Goal: Task Accomplishment & Management: Manage account settings

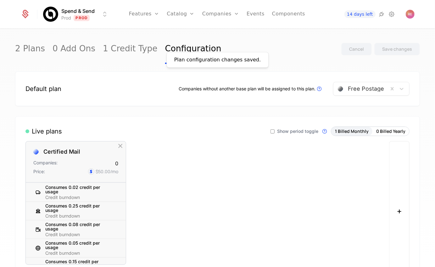
scroll to position [261, 0]
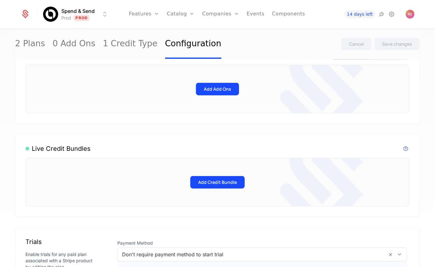
click at [165, 43] on link "Configuration" at bounding box center [193, 44] width 56 height 30
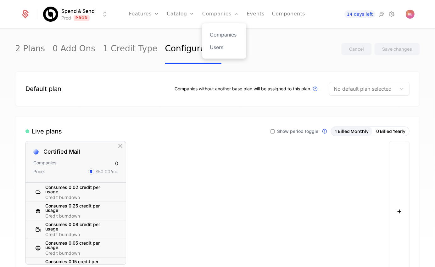
click at [214, 19] on link "Companies" at bounding box center [220, 14] width 37 height 28
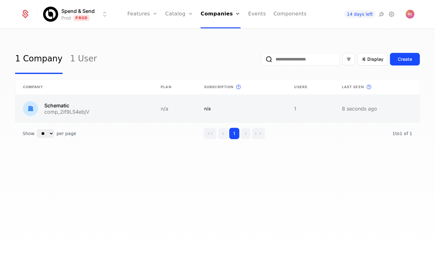
click at [148, 107] on link at bounding box center [84, 109] width 138 height 28
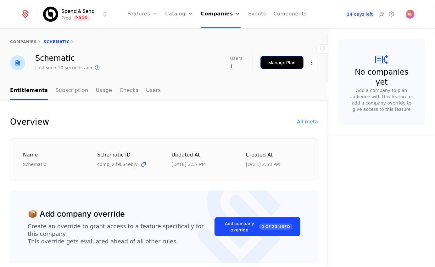
click at [292, 56] on button "Manage Plan" at bounding box center [281, 62] width 43 height 13
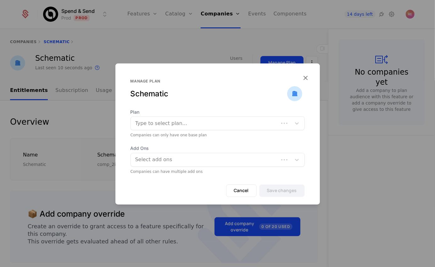
click at [154, 52] on div at bounding box center [217, 133] width 435 height 267
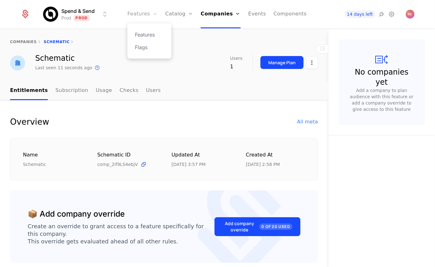
click at [150, 15] on link "Features" at bounding box center [142, 14] width 30 height 28
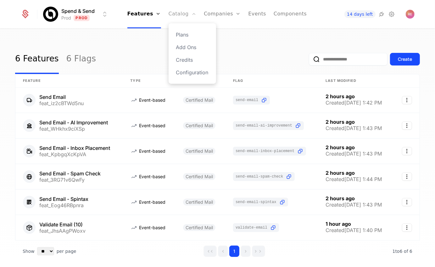
click at [180, 15] on link "Catalog" at bounding box center [183, 14] width 28 height 28
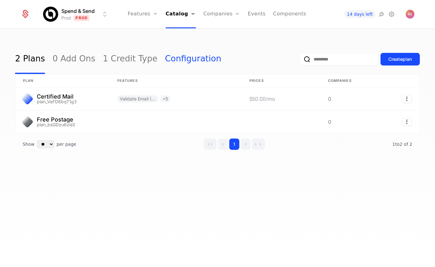
click at [173, 60] on link "Configuration" at bounding box center [193, 59] width 56 height 30
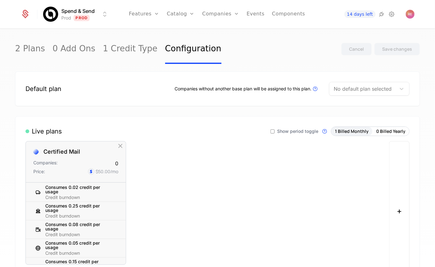
click at [344, 96] on div "Default plan Companies without another base plan will be assigned to this plan.…" at bounding box center [217, 88] width 405 height 35
click at [344, 89] on div at bounding box center [363, 88] width 58 height 9
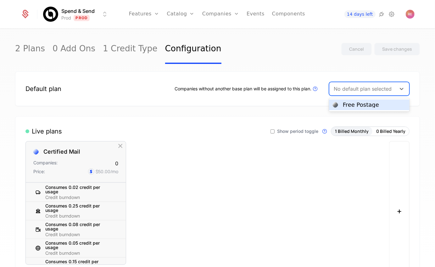
click at [338, 104] on div "Free Postage" at bounding box center [369, 105] width 73 height 6
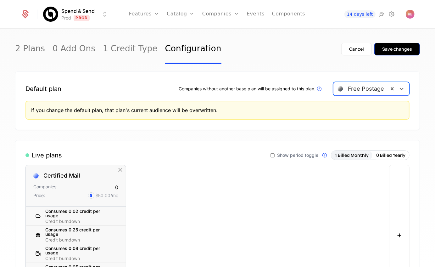
click at [394, 52] on div "Save changes" at bounding box center [397, 49] width 30 height 6
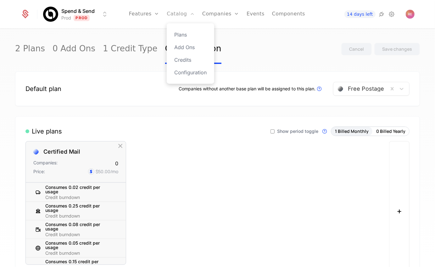
click at [192, 17] on link "Catalog" at bounding box center [181, 14] width 28 height 28
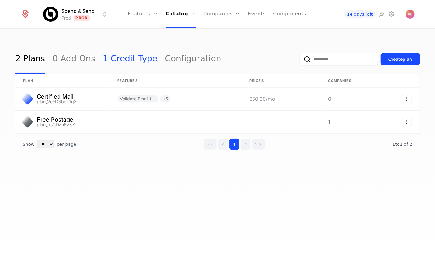
click at [120, 62] on link "1 Credit Type" at bounding box center [130, 59] width 55 height 30
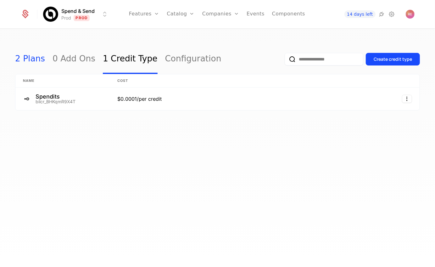
click at [27, 62] on link "2 Plans" at bounding box center [30, 59] width 30 height 30
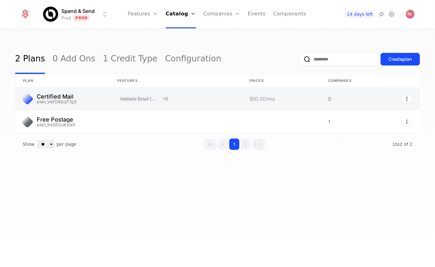
click at [52, 100] on link at bounding box center [62, 98] width 94 height 23
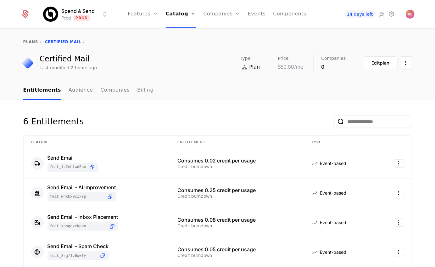
click at [138, 97] on link "Billing" at bounding box center [145, 90] width 16 height 19
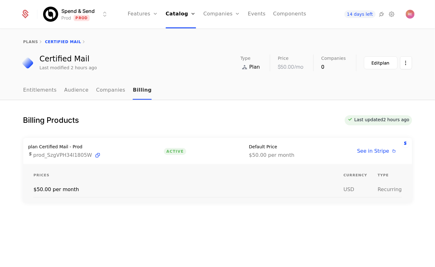
click at [133, 94] on link "Billing" at bounding box center [142, 90] width 19 height 19
click at [392, 16] on icon at bounding box center [392, 14] width 8 height 8
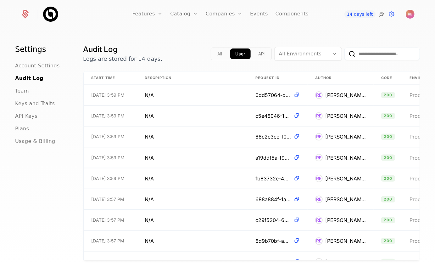
click at [383, 14] on icon at bounding box center [382, 14] width 8 height 8
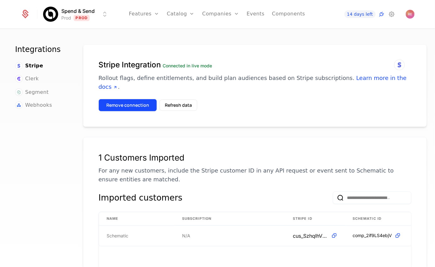
click at [143, 99] on button "Remove connection" at bounding box center [127, 105] width 59 height 13
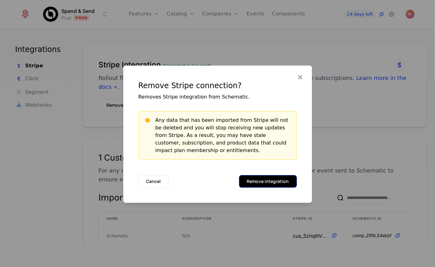
click at [270, 187] on button "Remove integration" at bounding box center [268, 181] width 58 height 13
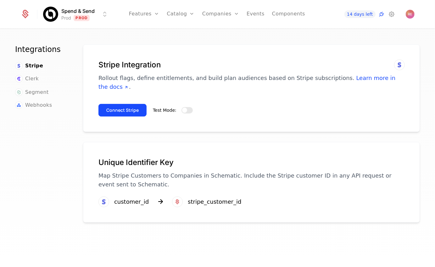
click at [188, 107] on button "Test Mode:" at bounding box center [187, 110] width 11 height 6
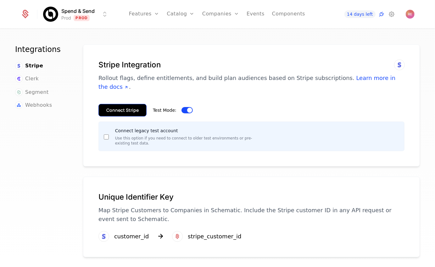
click at [130, 104] on button "Connect Stripe" at bounding box center [122, 110] width 48 height 13
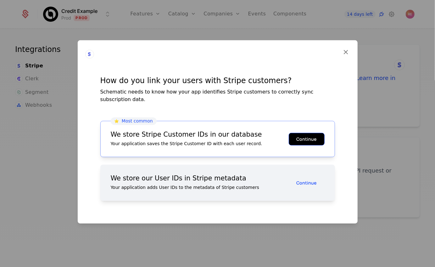
click at [300, 137] on button "Continue" at bounding box center [307, 138] width 36 height 13
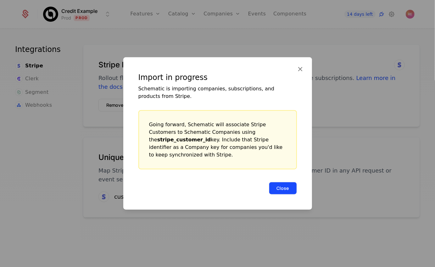
click at [277, 185] on button "Close" at bounding box center [283, 188] width 28 height 13
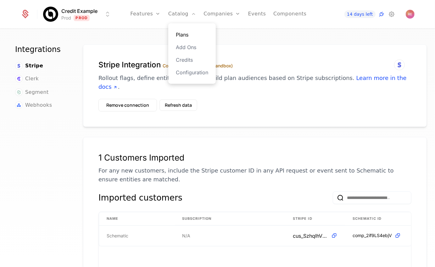
click at [180, 33] on link "Plans" at bounding box center [192, 35] width 32 height 8
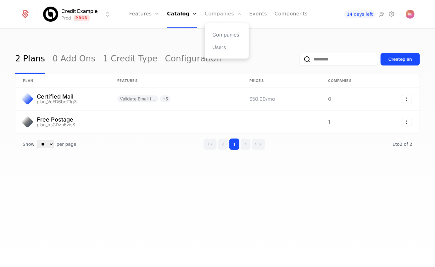
click at [215, 14] on link "Companies" at bounding box center [223, 14] width 37 height 28
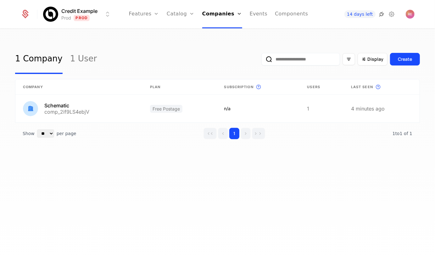
click at [383, 16] on icon at bounding box center [382, 14] width 8 height 8
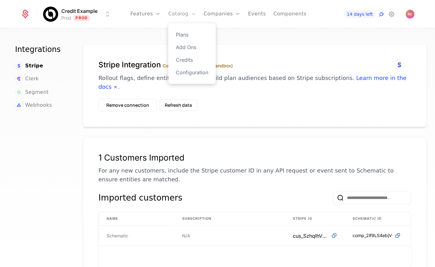
click at [186, 14] on link "Catalog" at bounding box center [182, 14] width 28 height 28
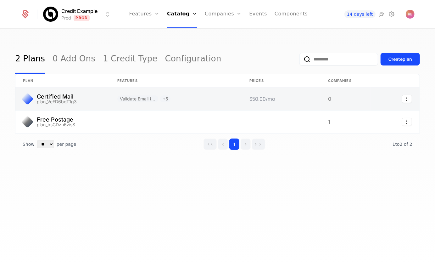
click at [83, 108] on link at bounding box center [62, 98] width 94 height 23
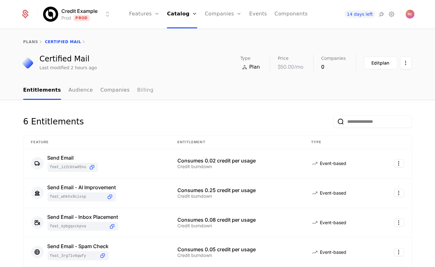
click at [137, 87] on link "Billing" at bounding box center [145, 90] width 16 height 19
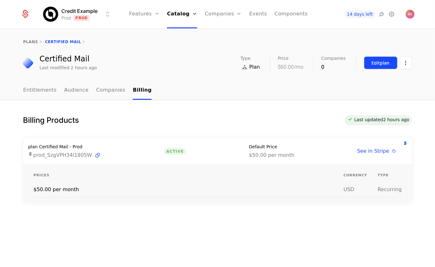
click at [374, 63] on div "Edit plan" at bounding box center [381, 63] width 18 height 6
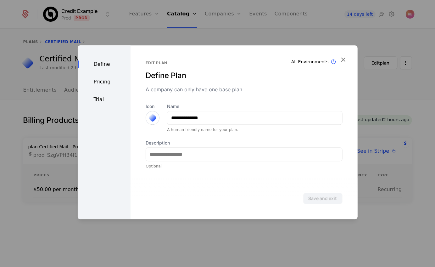
click at [103, 84] on div "Pricing" at bounding box center [104, 82] width 53 height 8
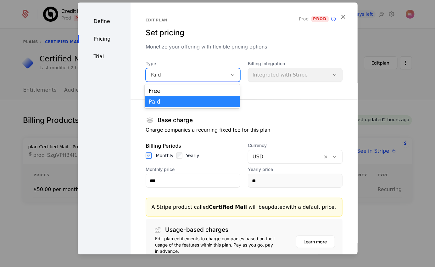
click at [231, 76] on icon at bounding box center [233, 75] width 6 height 6
click at [203, 101] on div "Paid" at bounding box center [191, 102] width 87 height 6
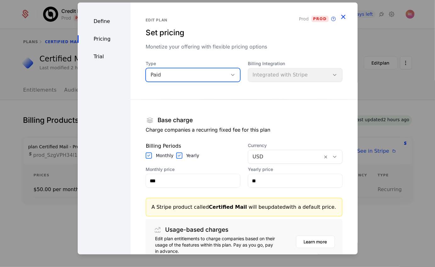
click at [344, 16] on icon "button" at bounding box center [343, 17] width 8 height 8
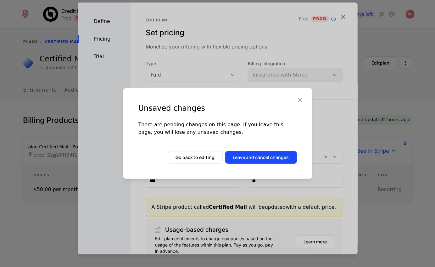
click at [300, 103] on icon "button" at bounding box center [300, 100] width 8 height 8
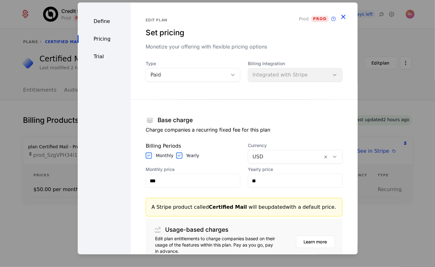
click at [344, 15] on icon "button" at bounding box center [343, 17] width 8 height 8
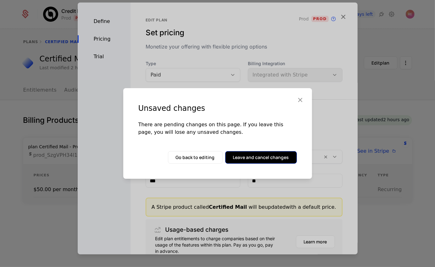
click at [259, 153] on button "Leave and cancel changes" at bounding box center [261, 157] width 72 height 13
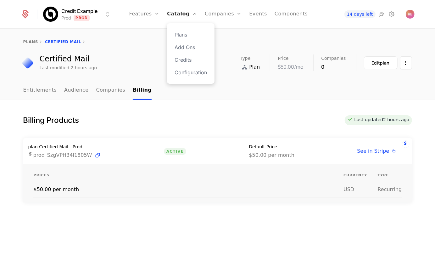
click at [181, 11] on link "Catalog" at bounding box center [182, 14] width 30 height 28
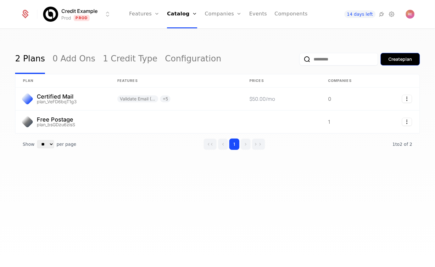
click at [390, 58] on div "Create plan" at bounding box center [401, 59] width 24 height 6
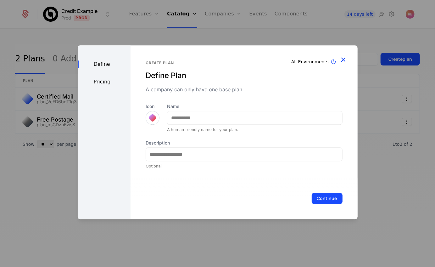
click at [344, 57] on icon "button" at bounding box center [343, 59] width 8 height 8
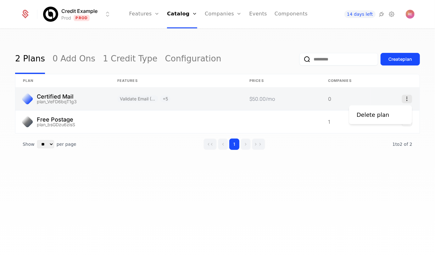
click at [411, 101] on icon "Select action" at bounding box center [407, 99] width 10 height 8
click at [407, 97] on icon "Select action" at bounding box center [407, 99] width 10 height 8
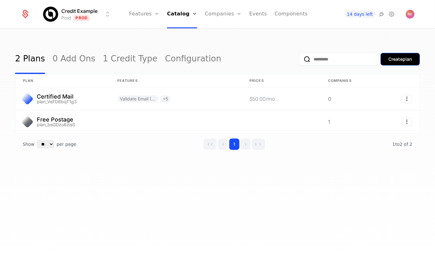
click at [390, 55] on button "Create plan" at bounding box center [400, 59] width 39 height 13
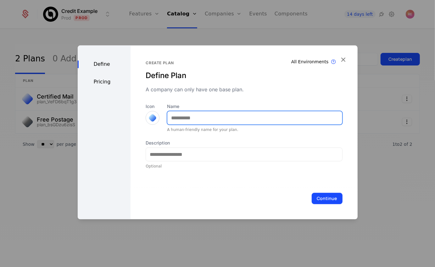
click at [183, 118] on input "Name" at bounding box center [254, 117] width 175 height 13
type input "**********"
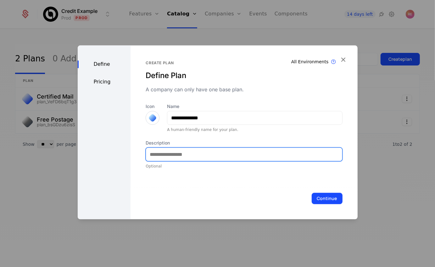
click at [190, 155] on input "Description" at bounding box center [244, 154] width 196 height 13
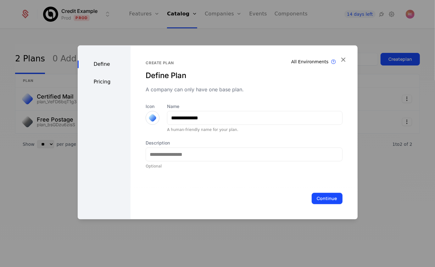
click at [317, 191] on div "Continue" at bounding box center [244, 198] width 227 height 42
click at [328, 200] on button "Continue" at bounding box center [327, 198] width 31 height 11
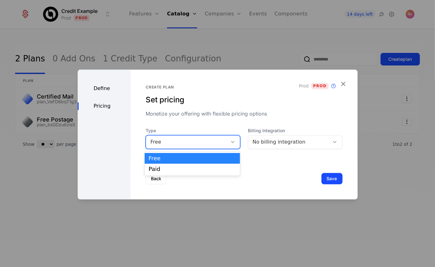
click at [221, 142] on div "Free" at bounding box center [186, 142] width 73 height 8
click at [206, 170] on div "Paid" at bounding box center [191, 169] width 87 height 6
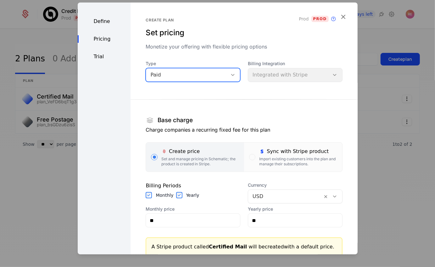
click at [174, 230] on section "Base charge Charge companies a recurring fixed fee for this plan Create price S…" at bounding box center [244, 195] width 197 height 212
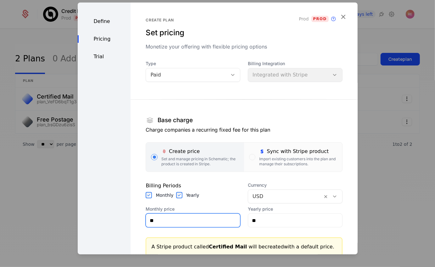
click at [176, 222] on input "**" at bounding box center [193, 220] width 94 height 13
type input "***"
click at [201, 126] on p "Charge companies a recurring fixed fee for this plan" at bounding box center [244, 130] width 197 height 8
click at [186, 197] on label "Yearly" at bounding box center [192, 195] width 13 height 6
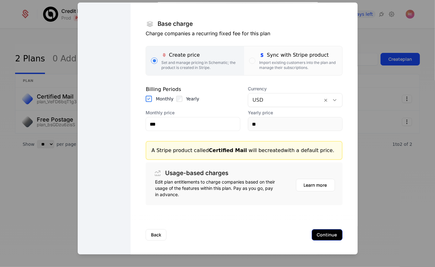
click at [330, 232] on button "Continue" at bounding box center [327, 234] width 31 height 11
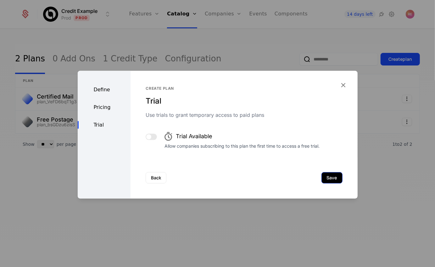
click at [327, 177] on button "Save" at bounding box center [332, 177] width 21 height 11
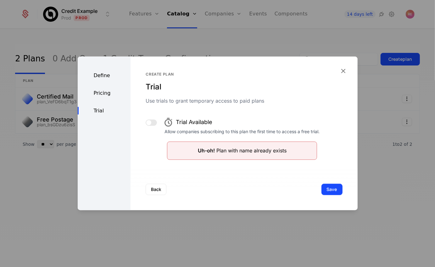
click at [105, 74] on div "Define" at bounding box center [104, 76] width 53 height 8
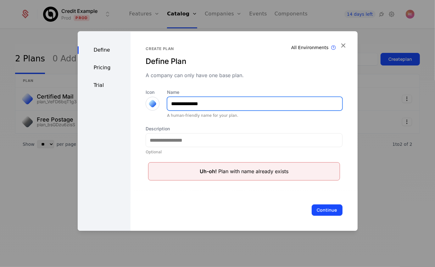
click at [218, 99] on input "**********" at bounding box center [254, 103] width 175 height 13
click at [218, 108] on input "**********" at bounding box center [254, 103] width 175 height 13
type input "**********"
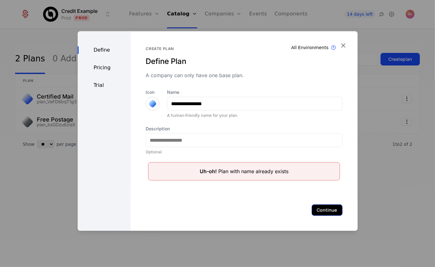
click at [332, 213] on button "Continue" at bounding box center [327, 209] width 31 height 11
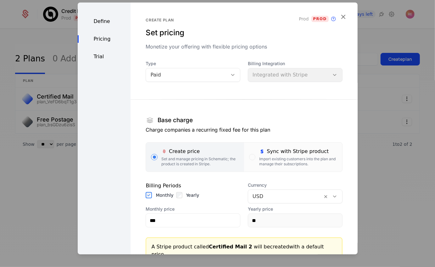
scroll to position [122, 0]
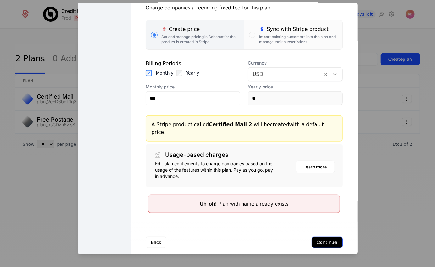
click at [320, 237] on button "Continue" at bounding box center [327, 242] width 31 height 11
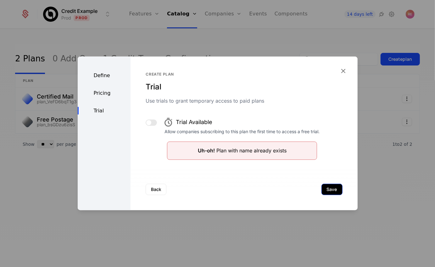
scroll to position [0, 0]
click at [330, 188] on button "Save" at bounding box center [332, 189] width 21 height 11
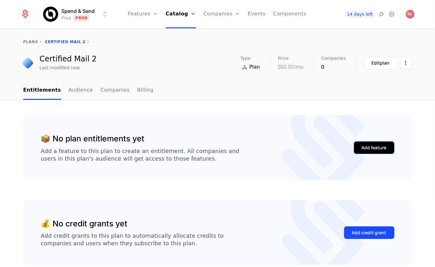
click at [378, 149] on div "Add feature" at bounding box center [374, 147] width 25 height 6
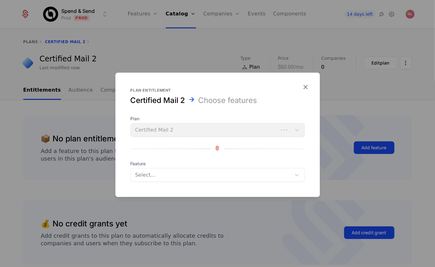
click at [161, 182] on form "Plan entitlement Certified Mail 2 Choose features Plan Certified Mail 2 Feature…" at bounding box center [217, 135] width 204 height 124
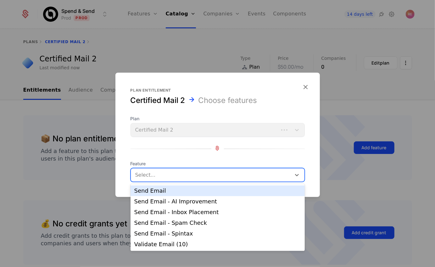
click at [161, 176] on div at bounding box center [212, 175] width 152 height 9
click at [155, 190] on div "Send Email" at bounding box center [217, 191] width 167 height 6
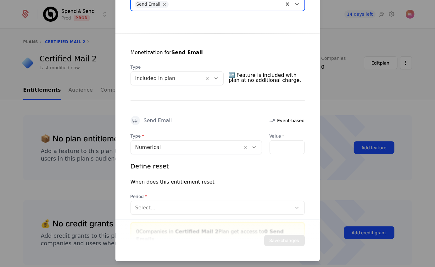
scroll to position [98, 0]
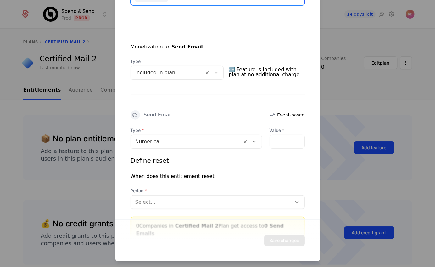
click at [163, 146] on div "Numerical" at bounding box center [196, 142] width 131 height 14
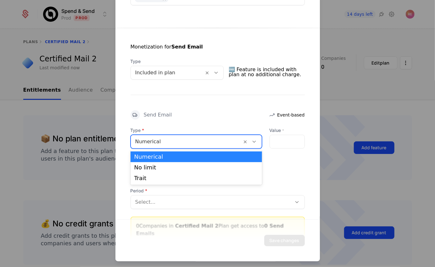
click at [162, 85] on div "Monetization for Send Email Type Included in plan 🆓 Feature is included with pl…" at bounding box center [217, 135] width 204 height 215
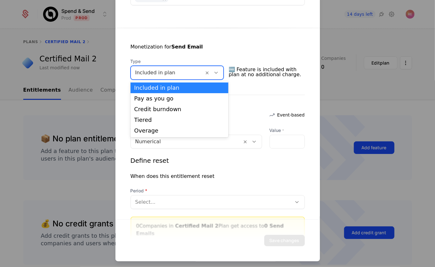
click at [163, 74] on div at bounding box center [167, 72] width 64 height 9
click at [159, 104] on div "Credit burndown" at bounding box center [180, 109] width 98 height 11
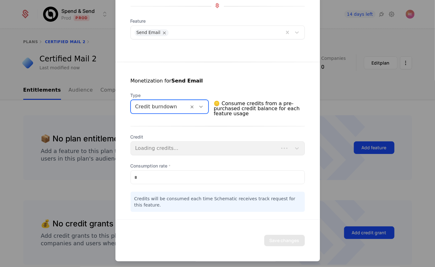
scroll to position [63, 0]
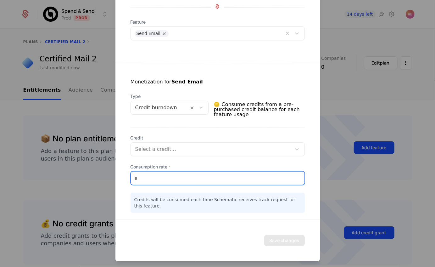
click at [152, 176] on input "*" at bounding box center [218, 177] width 174 height 13
type input "***"
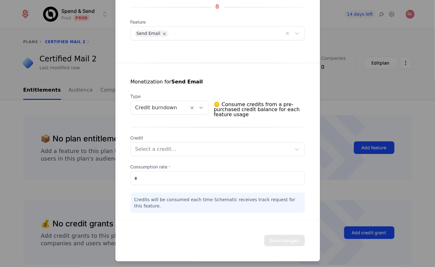
click at [173, 146] on div at bounding box center [211, 149] width 152 height 9
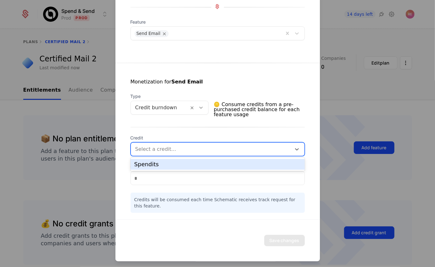
click at [166, 165] on div "Spendits" at bounding box center [217, 164] width 167 height 6
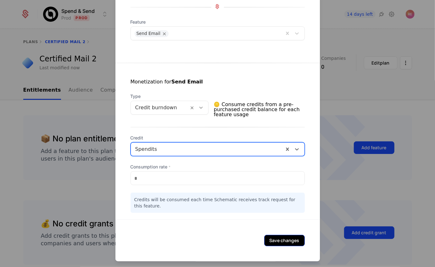
click at [300, 241] on button "Save changes" at bounding box center [284, 240] width 41 height 11
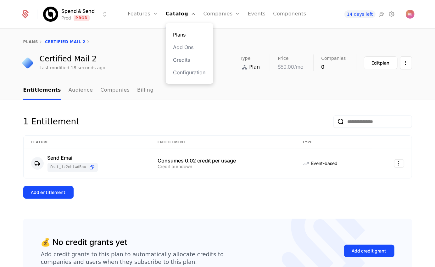
click at [184, 33] on link "Plans" at bounding box center [189, 35] width 32 height 8
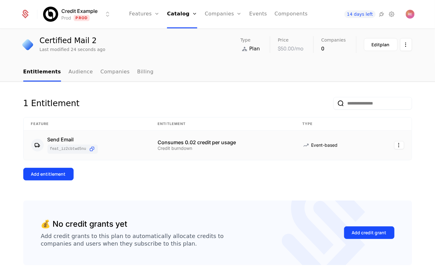
scroll to position [37, 0]
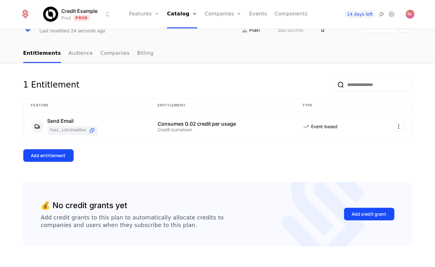
click at [46, 162] on div "1 Entitlement Feature Entitlement Type Send Email feat_iz2cBTWd5nu Consumes 0.0…" at bounding box center [217, 129] width 389 height 103
click at [50, 156] on div "Add entitlement" at bounding box center [48, 155] width 35 height 6
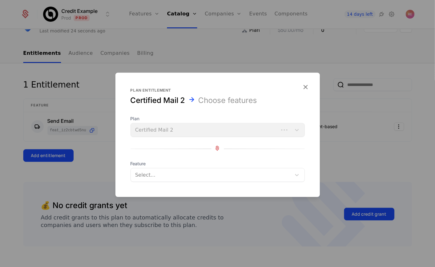
click at [177, 180] on div "Select..." at bounding box center [211, 174] width 160 height 11
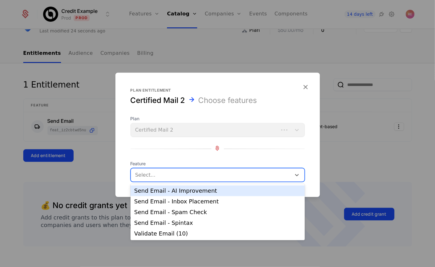
click at [176, 189] on div "Send Email - AI Improvement" at bounding box center [217, 191] width 167 height 6
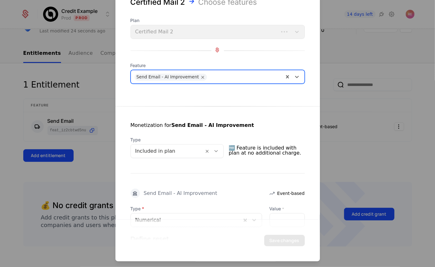
scroll to position [44, 0]
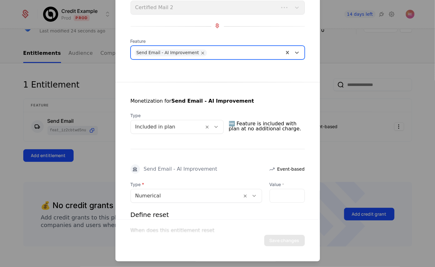
click at [159, 115] on span "Type" at bounding box center [177, 115] width 93 height 6
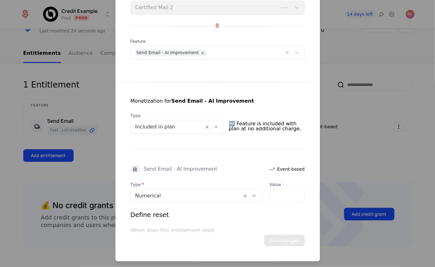
click at [155, 122] on div at bounding box center [167, 126] width 64 height 9
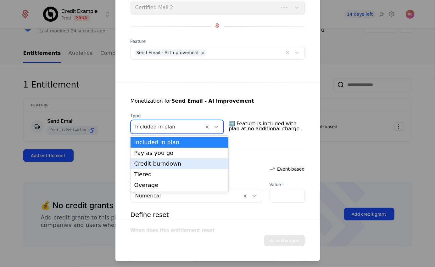
click at [151, 165] on div "Credit burndown" at bounding box center [179, 164] width 90 height 6
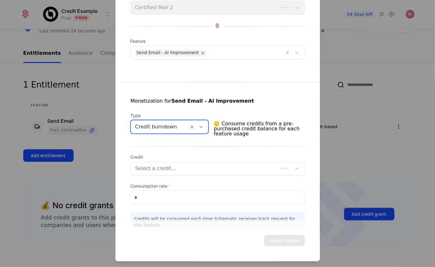
scroll to position [63, 0]
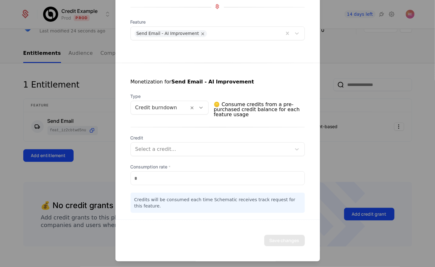
click at [149, 157] on div "Credit Select a credit... Consumption rate * * Credits will be consumed each ti…" at bounding box center [218, 174] width 174 height 78
click at [149, 150] on div at bounding box center [211, 149] width 152 height 9
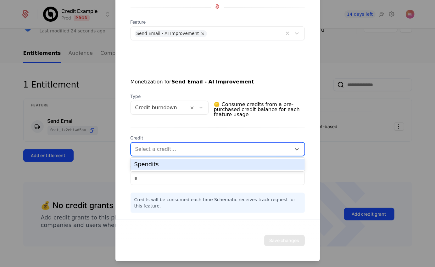
click at [148, 165] on div "Spendits" at bounding box center [217, 164] width 167 height 6
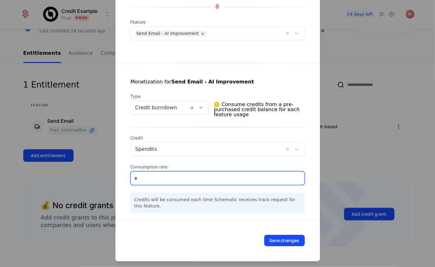
click at [148, 183] on input "*" at bounding box center [218, 177] width 174 height 13
type input "***"
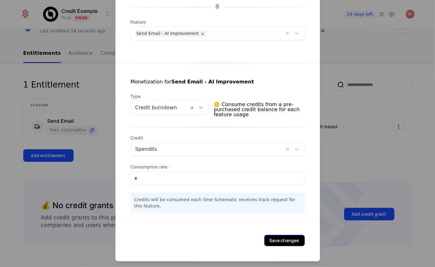
click at [290, 238] on button "Save changes" at bounding box center [284, 240] width 41 height 11
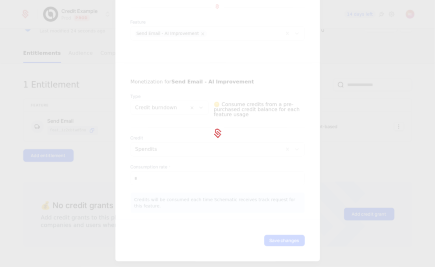
scroll to position [0, 0]
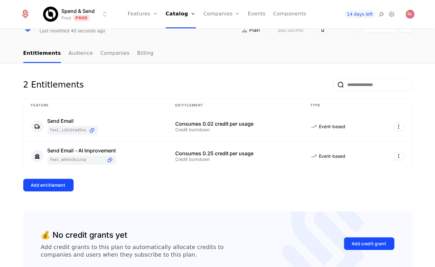
click at [61, 177] on div "2 Entitlements Feature Entitlement Type Send Email feat_iz2cBTWd5nu Consumes 0.…" at bounding box center [217, 144] width 389 height 133
click at [53, 185] on div "Add entitlement" at bounding box center [48, 185] width 35 height 6
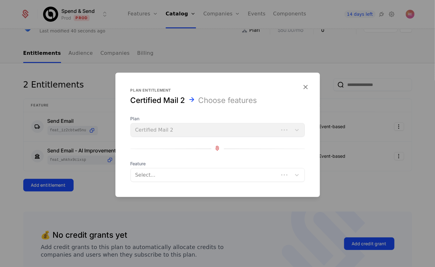
click at [161, 175] on div at bounding box center [205, 175] width 139 height 9
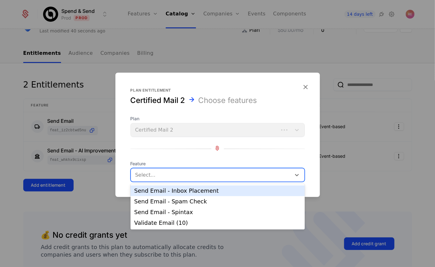
click at [153, 190] on div "Send Email - Inbox Placement" at bounding box center [217, 191] width 167 height 6
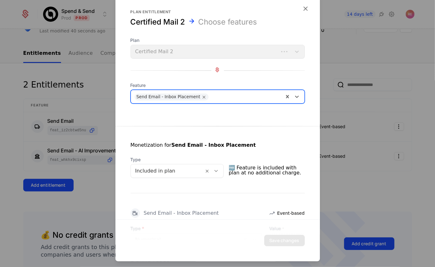
click at [177, 171] on div at bounding box center [167, 170] width 64 height 9
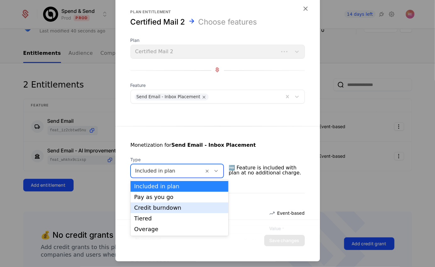
click at [153, 208] on div "Credit burndown" at bounding box center [179, 208] width 90 height 6
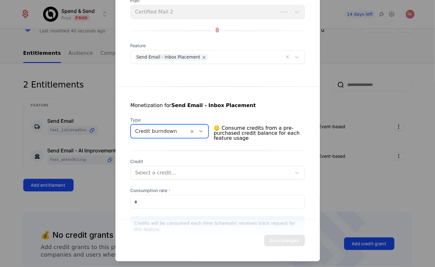
scroll to position [63, 0]
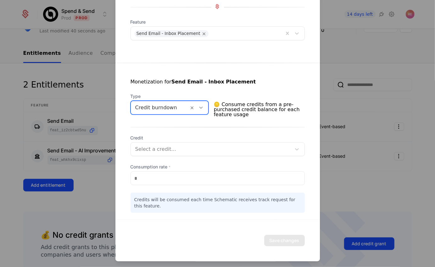
click at [154, 150] on div at bounding box center [211, 149] width 152 height 9
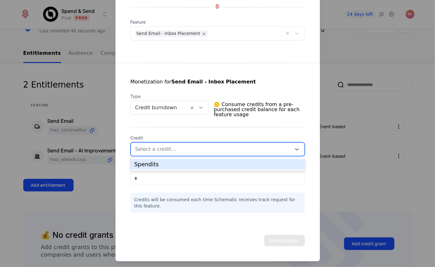
click at [154, 164] on div "Spendits" at bounding box center [217, 164] width 167 height 6
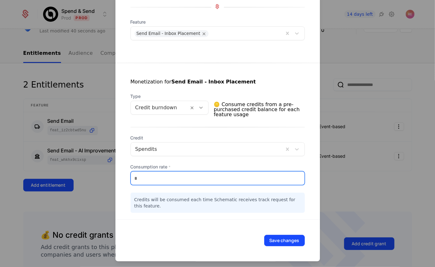
click at [153, 184] on div "*" at bounding box center [218, 178] width 174 height 14
type input "***"
click at [264, 235] on button "Save changes" at bounding box center [284, 240] width 41 height 11
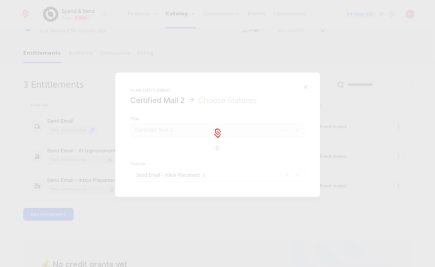
scroll to position [0, 0]
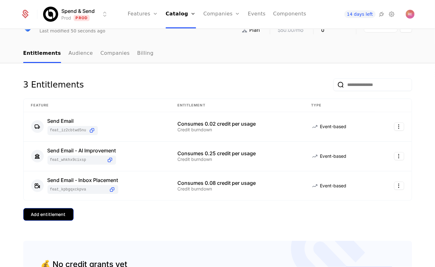
click at [48, 212] on div "Add entitlement" at bounding box center [48, 214] width 35 height 6
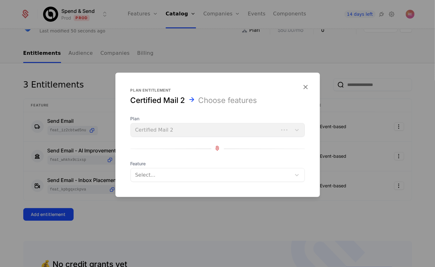
drag, startPoint x: 153, startPoint y: 135, endPoint x: 153, endPoint y: 179, distance: 43.4
click at [153, 138] on div "Plan Certified Mail 2 Feature Select..." at bounding box center [218, 148] width 174 height 66
click at [153, 187] on form "Plan entitlement Certified Mail 2 Choose features Plan Certified Mail 2 Feature…" at bounding box center [217, 135] width 204 height 124
click at [153, 181] on div "Select..." at bounding box center [218, 175] width 174 height 14
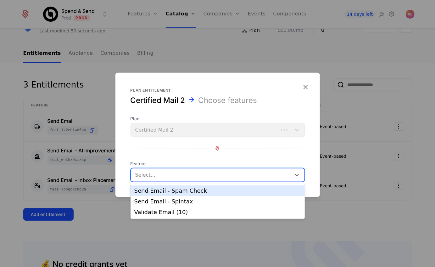
click at [164, 190] on div "Send Email - Spam Check" at bounding box center [217, 191] width 167 height 6
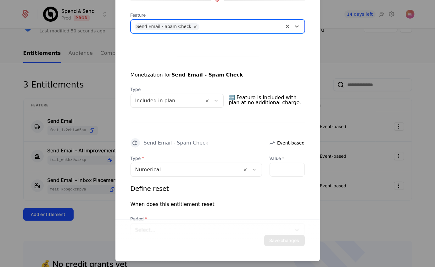
scroll to position [127, 0]
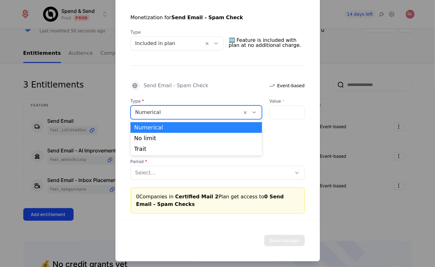
click at [161, 109] on div at bounding box center [186, 112] width 103 height 9
click at [160, 49] on div "Included in plan" at bounding box center [177, 43] width 93 height 14
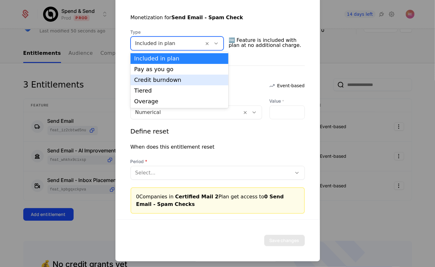
click at [155, 83] on div "Credit burndown" at bounding box center [180, 80] width 98 height 11
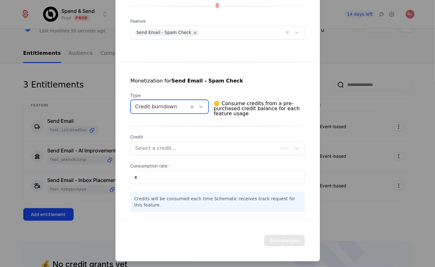
scroll to position [63, 0]
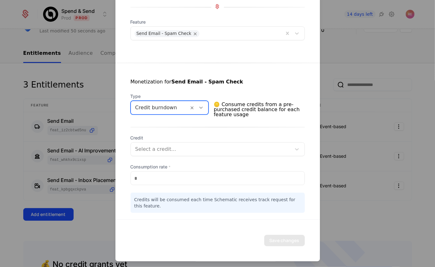
click at [152, 145] on div at bounding box center [211, 149] width 152 height 9
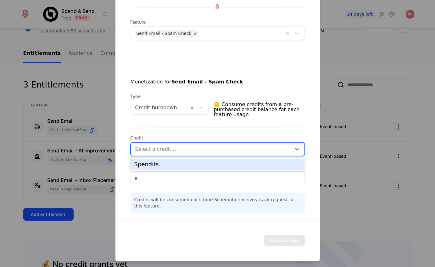
click at [155, 163] on div "Spendits" at bounding box center [217, 164] width 167 height 6
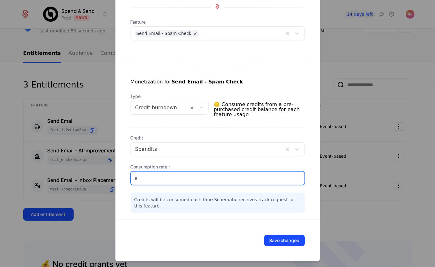
click at [154, 180] on input "*" at bounding box center [218, 177] width 174 height 13
type input "***"
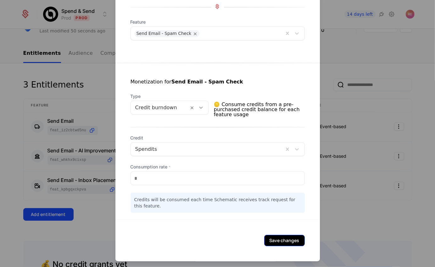
click at [281, 243] on button "Save changes" at bounding box center [284, 240] width 41 height 11
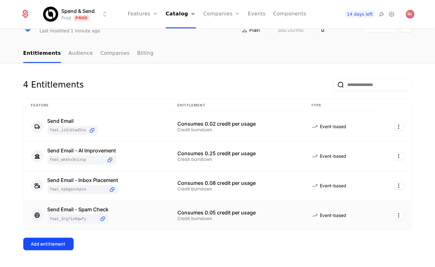
scroll to position [102, 0]
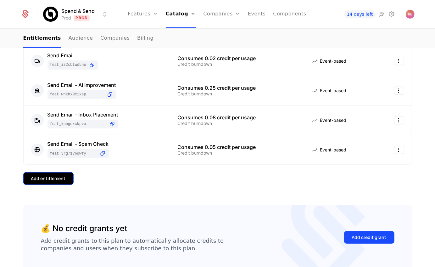
click at [57, 177] on div "Add entitlement" at bounding box center [48, 178] width 35 height 6
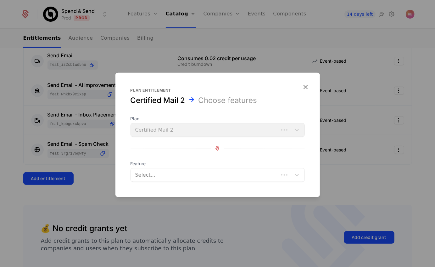
click at [128, 173] on div "Plan entitlement Certified Mail 2 Choose features Plan Certified Mail 2 Feature…" at bounding box center [217, 135] width 204 height 94
click at [140, 173] on div at bounding box center [212, 175] width 152 height 9
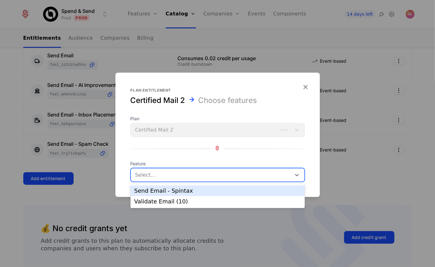
click at [151, 190] on div "Send Email - Spintax" at bounding box center [217, 191] width 167 height 6
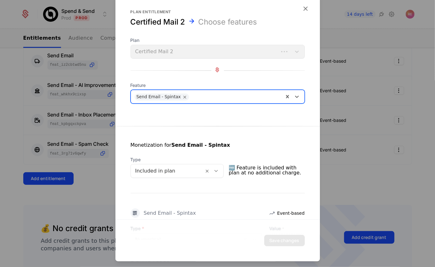
click at [170, 173] on div at bounding box center [167, 170] width 64 height 9
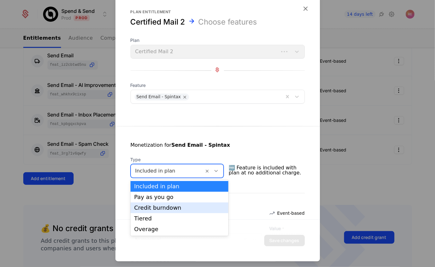
click at [154, 206] on div "Credit burndown" at bounding box center [179, 208] width 90 height 6
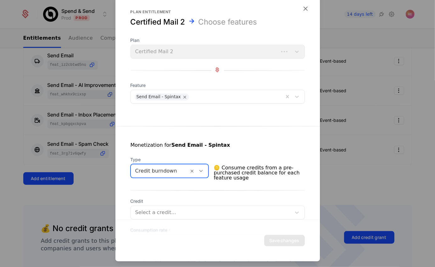
scroll to position [63, 0]
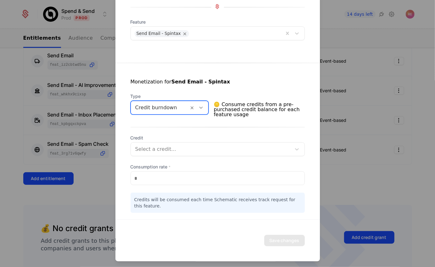
click at [151, 152] on div at bounding box center [211, 149] width 152 height 9
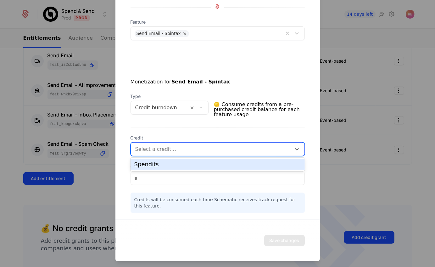
click at [148, 166] on div "Spendits" at bounding box center [217, 164] width 167 height 6
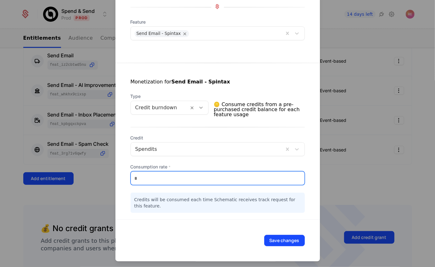
click at [148, 179] on input "*" at bounding box center [218, 177] width 174 height 13
type input "***"
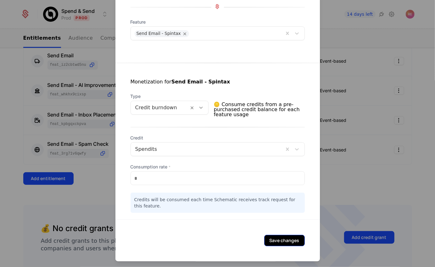
click at [276, 239] on button "Save changes" at bounding box center [284, 240] width 41 height 11
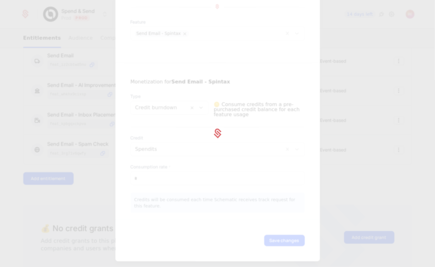
scroll to position [0, 0]
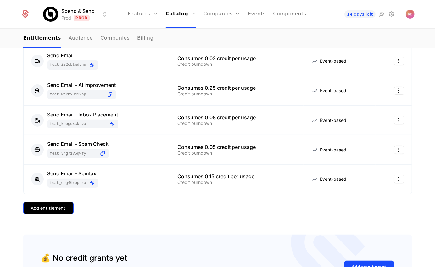
click at [59, 205] on div "Add entitlement" at bounding box center [48, 208] width 35 height 6
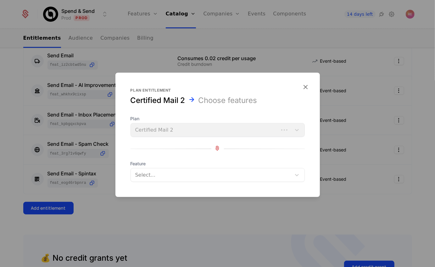
click at [164, 169] on div "Select..." at bounding box center [218, 175] width 174 height 14
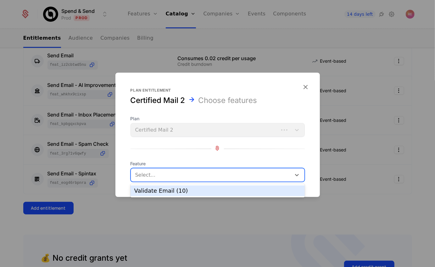
click at [163, 192] on div "Validate Email (10)" at bounding box center [217, 191] width 167 height 6
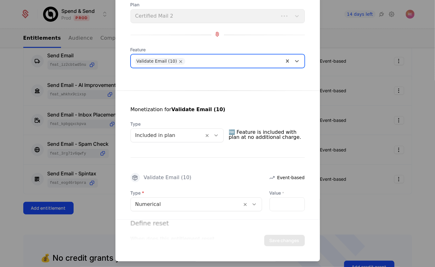
scroll to position [46, 0]
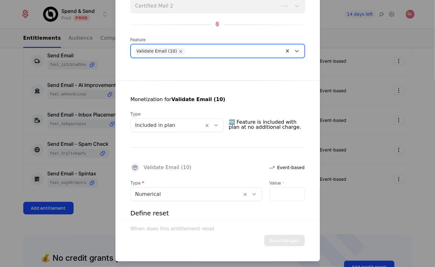
click at [161, 123] on div at bounding box center [167, 125] width 64 height 9
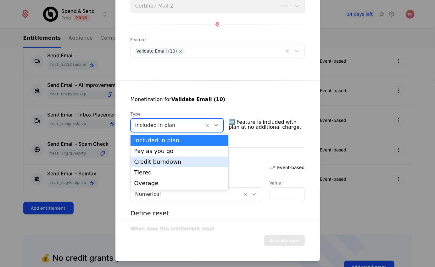
click at [148, 161] on div "Credit burndown" at bounding box center [179, 162] width 90 height 6
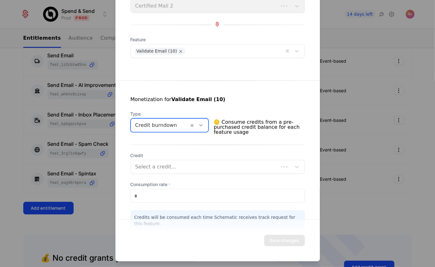
scroll to position [63, 0]
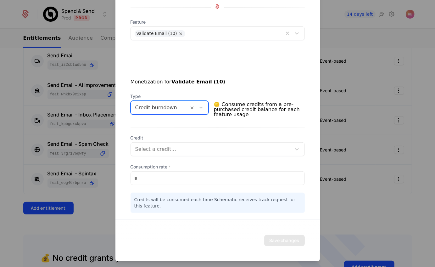
click at [147, 186] on div "Credit Select a credit... Consumption rate * * Credits will be consumed each ti…" at bounding box center [218, 174] width 174 height 78
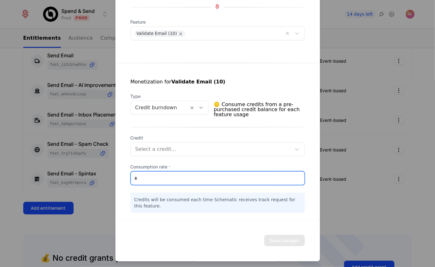
click at [148, 179] on input "*" at bounding box center [218, 177] width 174 height 13
type input "***"
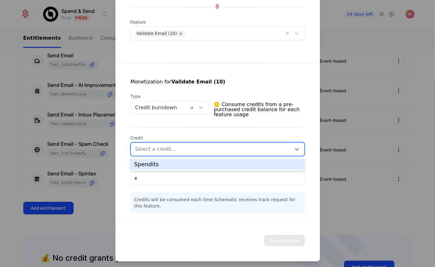
click at [162, 142] on div "Select a credit..." at bounding box center [218, 149] width 174 height 14
click at [153, 164] on div "Spendits" at bounding box center [217, 164] width 167 height 6
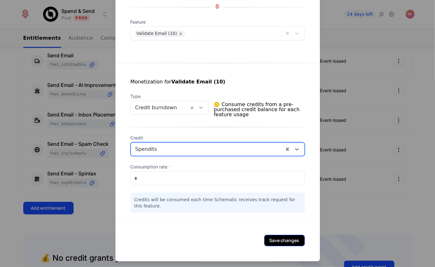
click at [280, 245] on button "Save changes" at bounding box center [284, 240] width 41 height 11
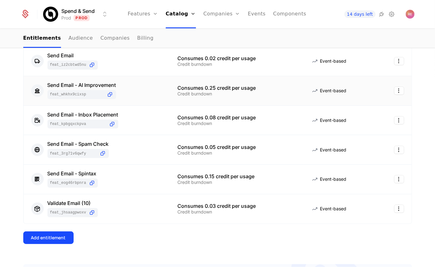
scroll to position [0, 0]
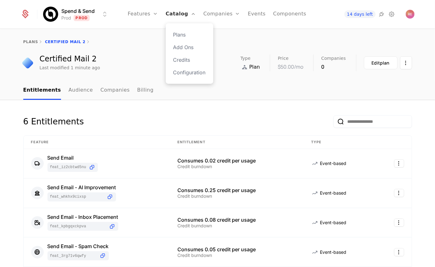
click at [179, 14] on link "Catalog" at bounding box center [181, 14] width 30 height 28
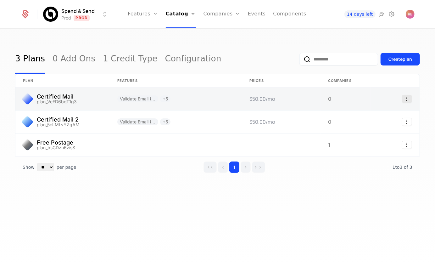
click at [406, 98] on icon "Select action" at bounding box center [407, 99] width 10 height 8
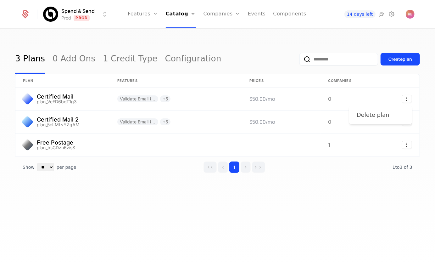
click at [364, 114] on div "Delete plan" at bounding box center [373, 114] width 33 height 9
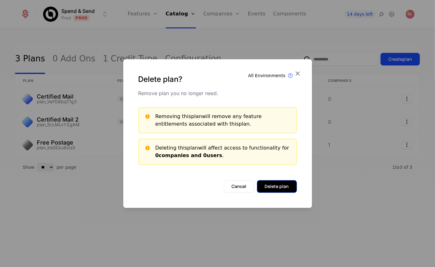
click at [268, 188] on button "Delete plan" at bounding box center [277, 186] width 40 height 13
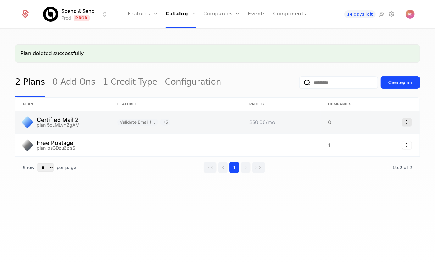
click at [408, 120] on icon "Select action" at bounding box center [407, 122] width 10 height 8
click at [241, 123] on html "Spend & Send Prod Prod Features Features Flags Catalog Plans Add Ons Credits Co…" at bounding box center [217, 133] width 435 height 267
click at [239, 123] on link at bounding box center [176, 122] width 132 height 23
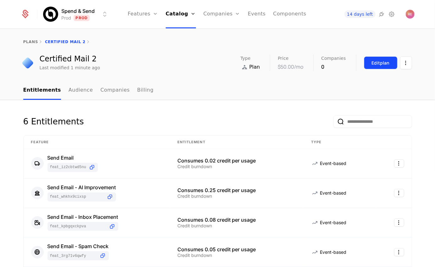
click at [377, 60] on div "Edit plan" at bounding box center [381, 63] width 18 height 6
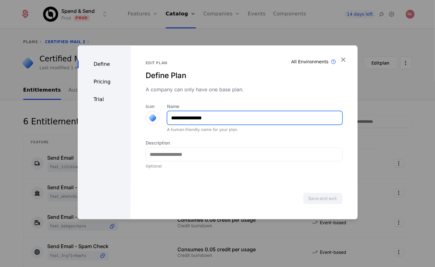
click at [221, 120] on input "**********" at bounding box center [254, 117] width 175 height 13
type input "**********"
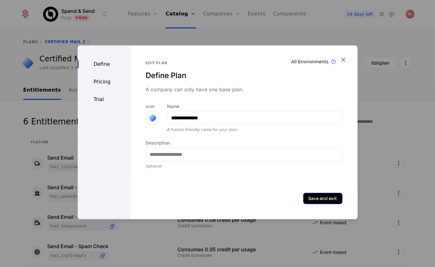
click at [315, 196] on button "Save and exit" at bounding box center [322, 198] width 39 height 11
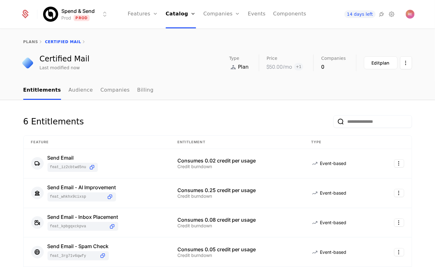
click at [203, 63] on div "Certified Mail Last modified now Type Plan Price $50.00 /mo + 1 Companies 0 Edi…" at bounding box center [217, 62] width 389 height 17
click at [179, 16] on link "Catalog" at bounding box center [181, 14] width 30 height 28
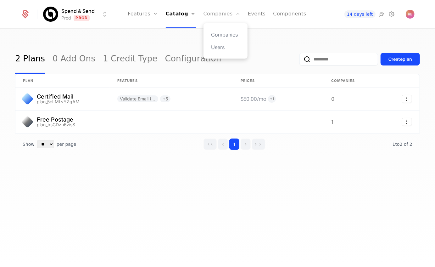
click at [210, 17] on link "Companies" at bounding box center [222, 14] width 37 height 28
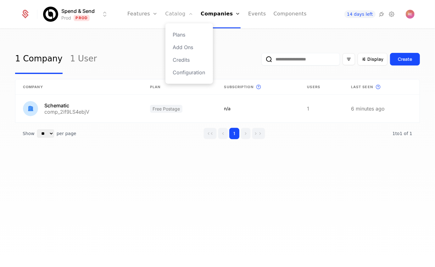
click at [187, 15] on link "Catalog" at bounding box center [179, 14] width 28 height 28
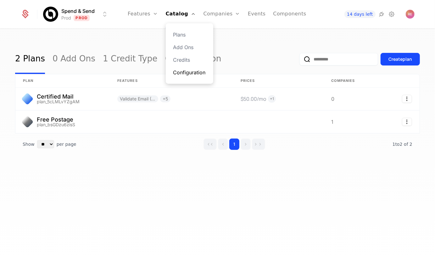
click at [184, 72] on link "Configuration" at bounding box center [189, 73] width 32 height 8
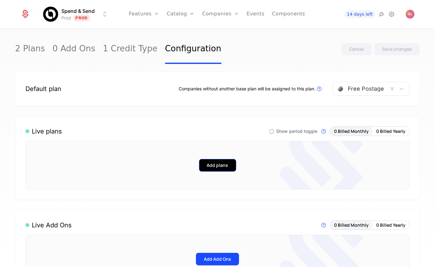
click at [227, 170] on button "Add plans" at bounding box center [217, 165] width 37 height 13
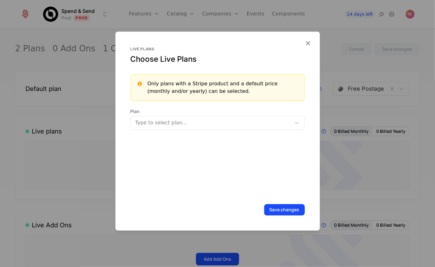
click at [176, 118] on div at bounding box center [212, 122] width 152 height 9
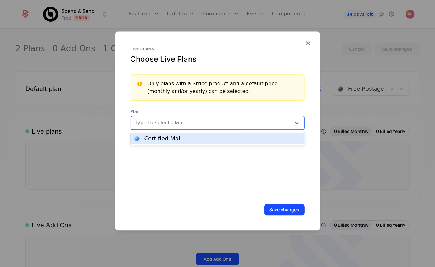
click at [170, 137] on div "Certified Mail" at bounding box center [162, 139] width 37 height 6
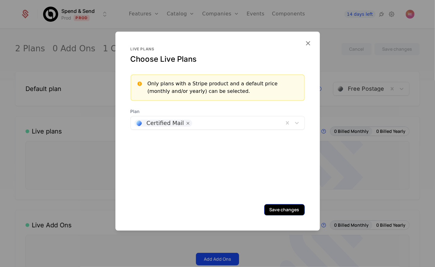
click at [276, 209] on button "Save changes" at bounding box center [284, 209] width 41 height 11
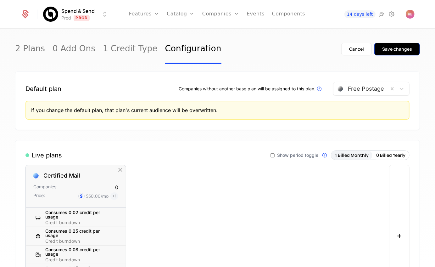
click at [384, 43] on button "Save changes" at bounding box center [397, 49] width 46 height 13
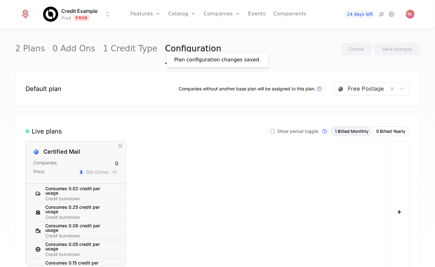
click at [219, 57] on div "Plan configuration changes saved." at bounding box center [217, 60] width 87 height 8
click at [209, 15] on link "Companies" at bounding box center [222, 14] width 37 height 28
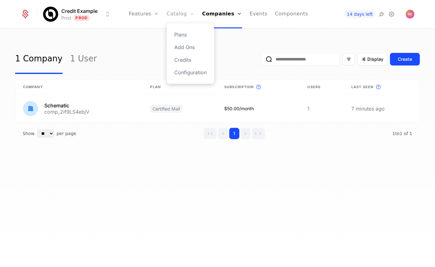
click at [172, 14] on link "Catalog" at bounding box center [181, 14] width 28 height 28
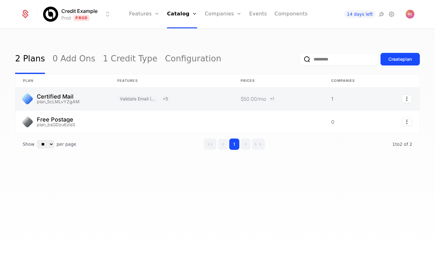
click at [93, 98] on link at bounding box center [62, 98] width 94 height 23
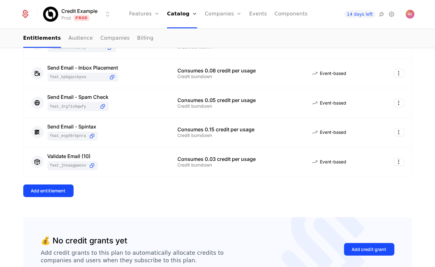
scroll to position [199, 0]
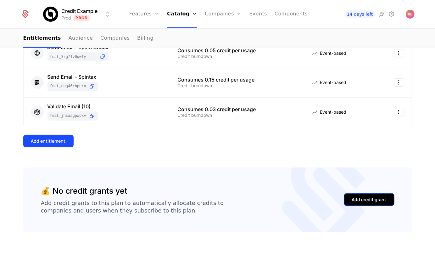
click at [357, 199] on div "Add credit grant" at bounding box center [369, 199] width 35 height 6
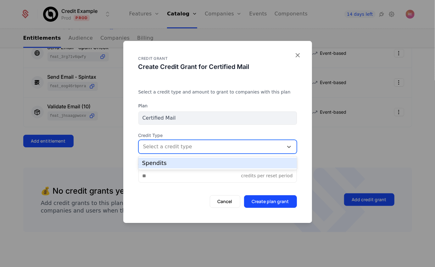
click at [189, 141] on div "Select a credit type" at bounding box center [211, 146] width 145 height 11
click at [184, 158] on div "Spendits" at bounding box center [217, 163] width 159 height 11
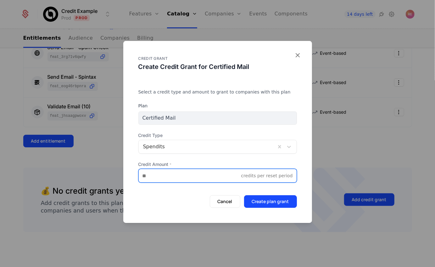
click at [182, 173] on input "Credit Amount *" at bounding box center [190, 175] width 103 height 13
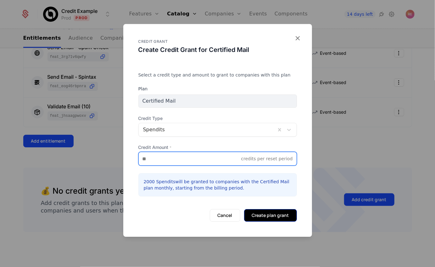
type input "****"
click at [260, 213] on button "Create plan grant" at bounding box center [270, 215] width 53 height 13
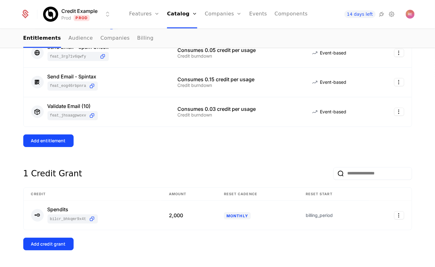
scroll to position [218, 0]
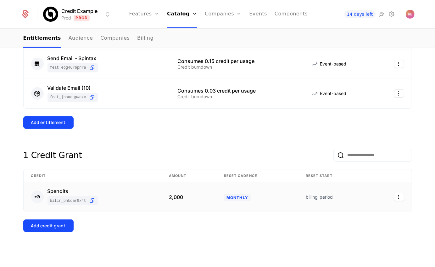
click at [400, 201] on td at bounding box center [390, 196] width 42 height 29
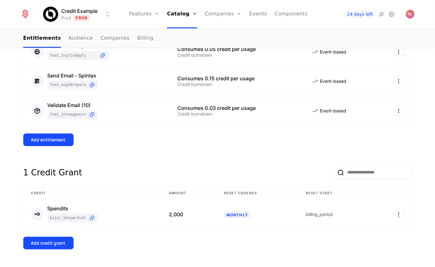
scroll to position [197, 0]
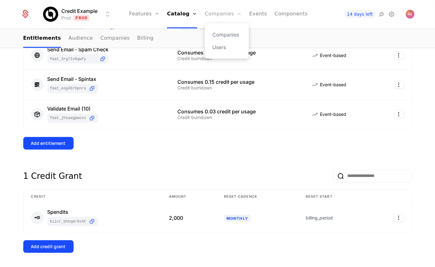
click at [225, 11] on link "Companies" at bounding box center [223, 14] width 37 height 28
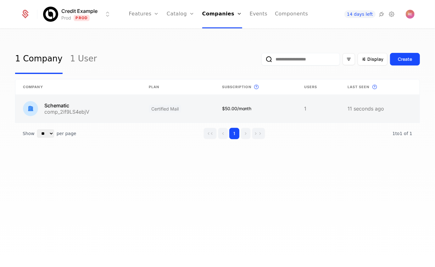
click at [98, 110] on link at bounding box center [78, 109] width 126 height 28
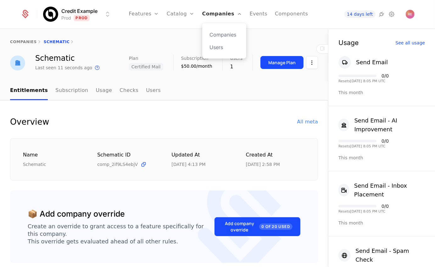
click at [222, 20] on link "Companies" at bounding box center [222, 14] width 40 height 28
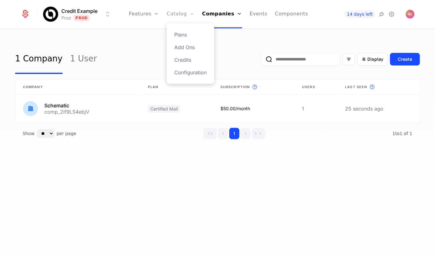
click at [186, 15] on link "Catalog" at bounding box center [181, 14] width 28 height 28
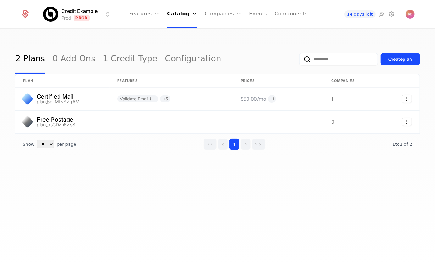
click at [401, 71] on div "Create plan" at bounding box center [359, 59] width 120 height 30
click at [401, 61] on div "Create plan" at bounding box center [401, 59] width 24 height 6
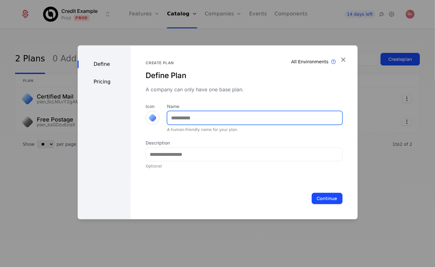
click at [227, 118] on input "Name" at bounding box center [254, 117] width 175 height 13
type input "**********"
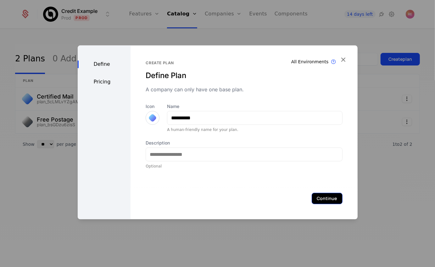
click at [316, 195] on button "Continue" at bounding box center [327, 198] width 31 height 11
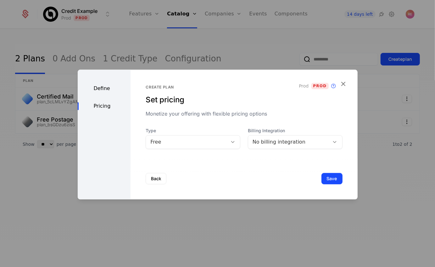
click at [96, 107] on div "Pricing" at bounding box center [104, 106] width 53 height 8
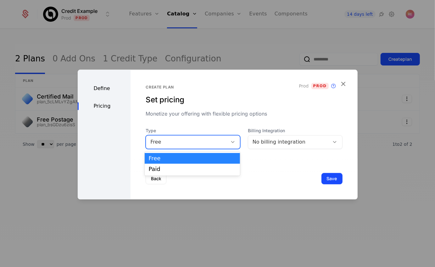
drag, startPoint x: 162, startPoint y: 138, endPoint x: 162, endPoint y: 158, distance: 20.1
click at [162, 139] on div "Free" at bounding box center [186, 141] width 81 height 9
click at [160, 168] on div "Paid" at bounding box center [191, 169] width 87 height 6
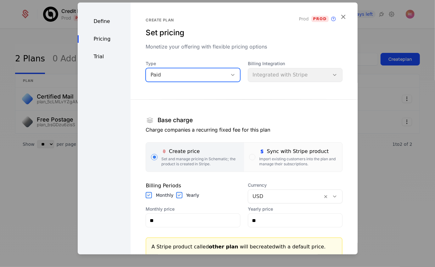
scroll to position [96, 0]
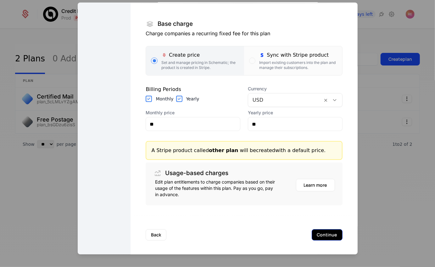
click at [327, 234] on button "Continue" at bounding box center [327, 234] width 31 height 11
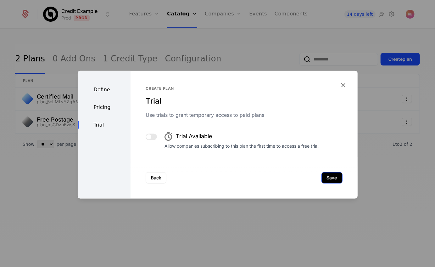
scroll to position [0, 0]
click at [327, 181] on button "Save" at bounding box center [332, 177] width 21 height 11
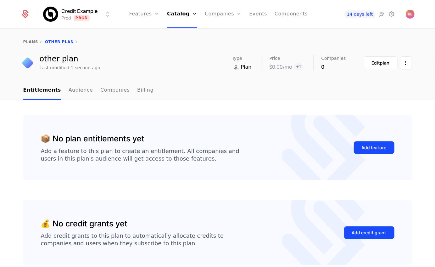
click at [215, 15] on link "Companies" at bounding box center [223, 14] width 37 height 28
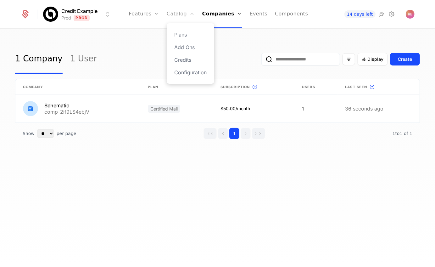
click at [179, 10] on link "Catalog" at bounding box center [181, 14] width 28 height 28
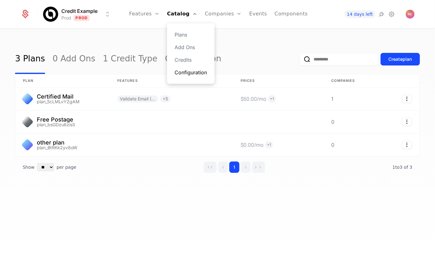
click at [185, 71] on link "Configuration" at bounding box center [191, 73] width 32 height 8
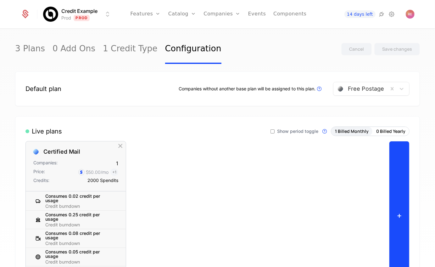
click at [402, 159] on button "+" at bounding box center [399, 215] width 20 height 149
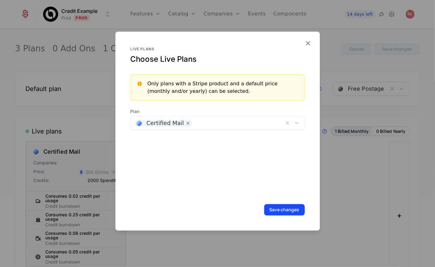
click at [224, 125] on div at bounding box center [237, 122] width 85 height 9
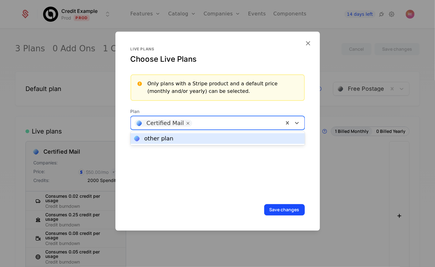
click at [210, 138] on div "other plan" at bounding box center [217, 139] width 167 height 6
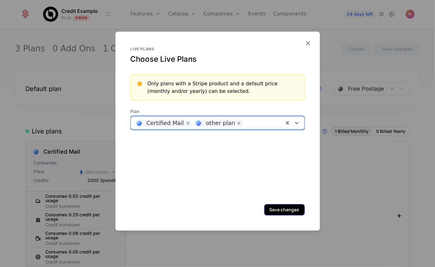
click at [273, 208] on button "Save changes" at bounding box center [284, 209] width 41 height 11
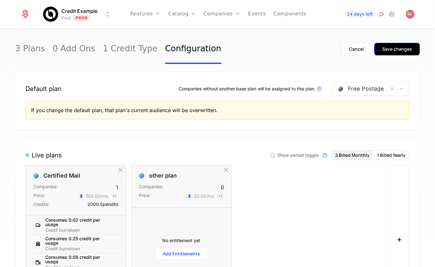
click at [392, 47] on div "Save changes" at bounding box center [397, 49] width 30 height 6
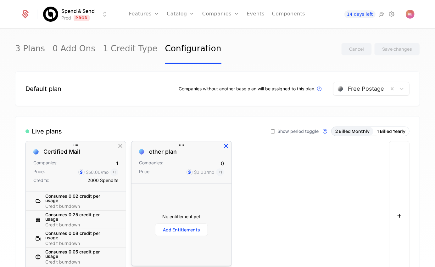
click at [227, 147] on icon "button" at bounding box center [226, 146] width 8 height 8
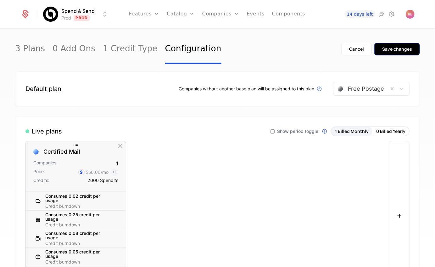
click at [390, 53] on button "Save changes" at bounding box center [397, 49] width 46 height 13
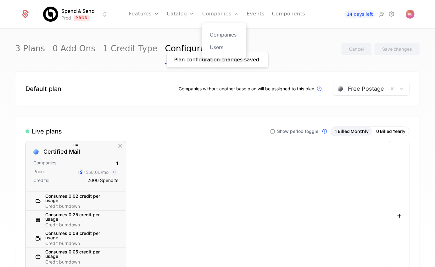
click at [204, 16] on link "Companies" at bounding box center [220, 14] width 37 height 28
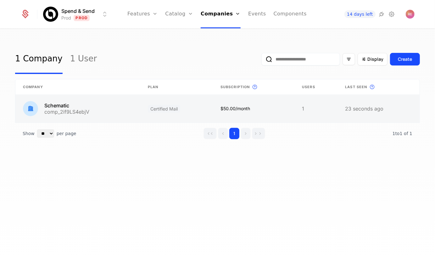
click at [145, 113] on link at bounding box center [176, 109] width 73 height 28
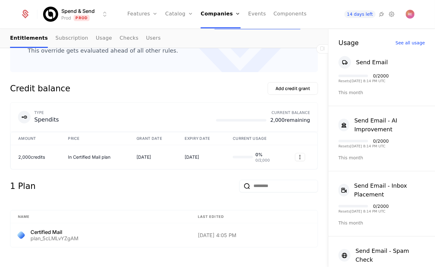
scroll to position [193, 0]
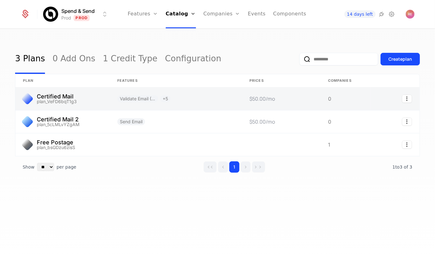
click at [65, 104] on link at bounding box center [62, 98] width 94 height 23
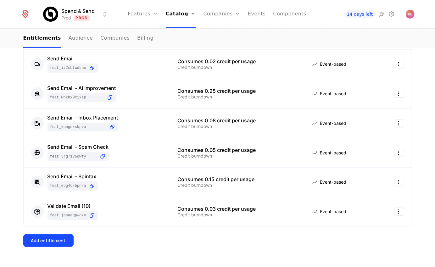
scroll to position [73, 0]
